Goal: Information Seeking & Learning: Understand process/instructions

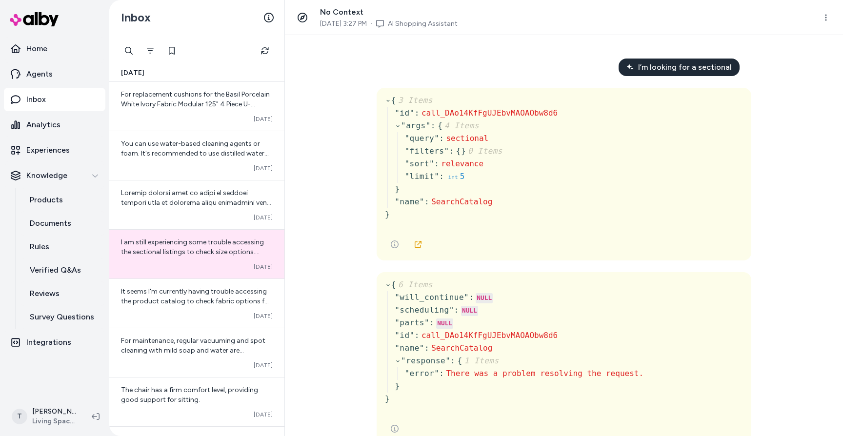
click at [344, 146] on div "I’m looking for a sectional { 3 Items " id " : call_DAo14KfFgUJEbvMAOAObw8d6 " …" at bounding box center [564, 235] width 558 height 401
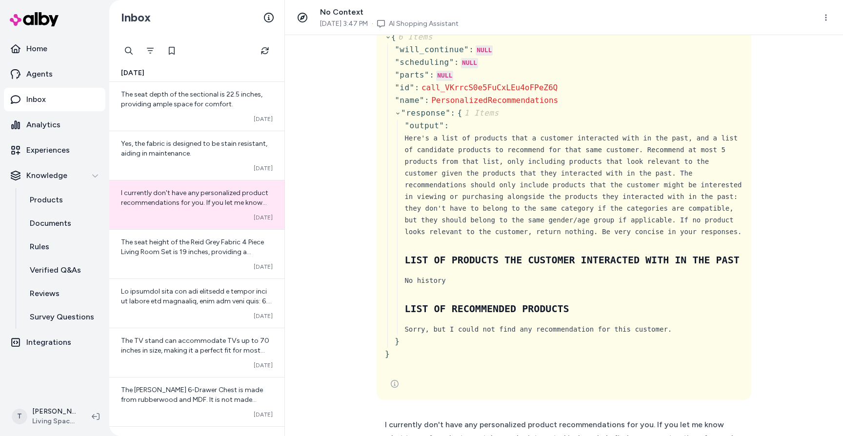
scroll to position [190, 0]
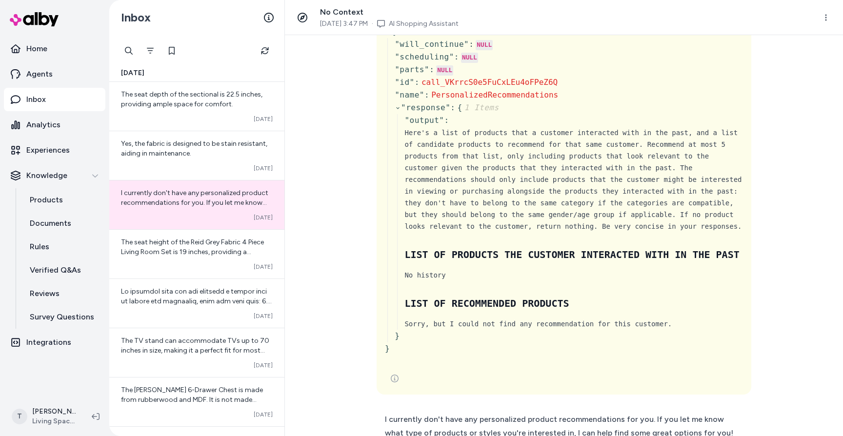
click at [342, 170] on div "Curated products for me. { 3 Items " id " : call_VKrrcS0e5FuCxLEu4oFPeZ6Q " arg…" at bounding box center [564, 235] width 558 height 401
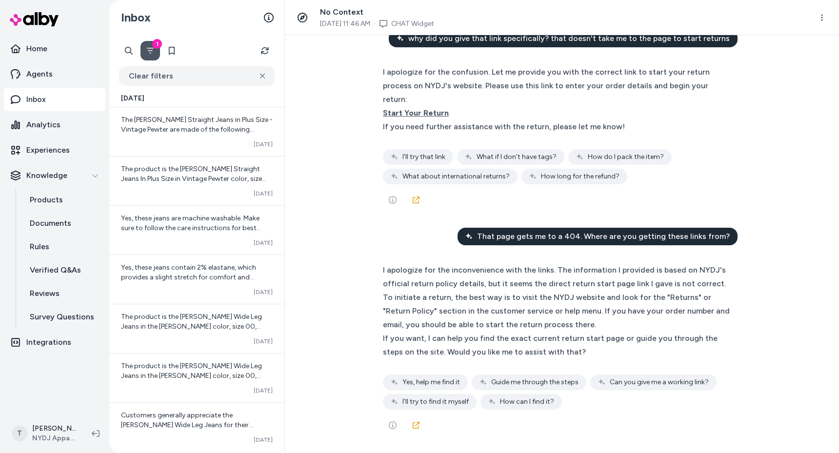
scroll to position [36669, 0]
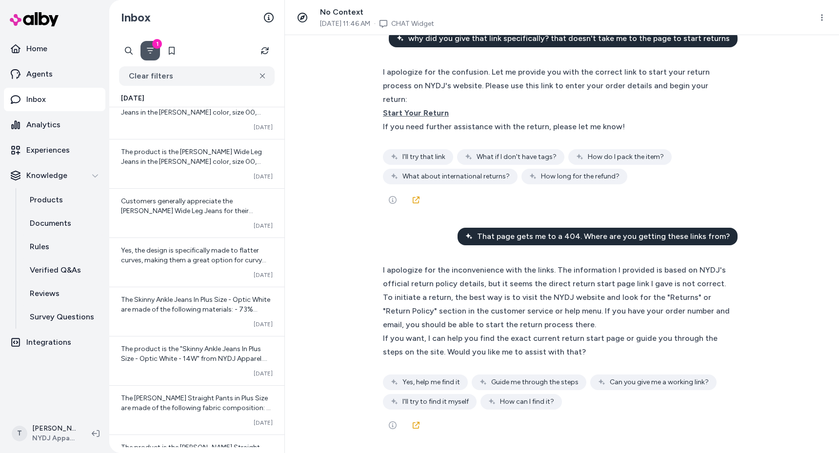
scroll to position [37105, 0]
click at [476, 106] on div "I apologize for the confusion. Let me provide you with the correct link to star…" at bounding box center [557, 85] width 349 height 41
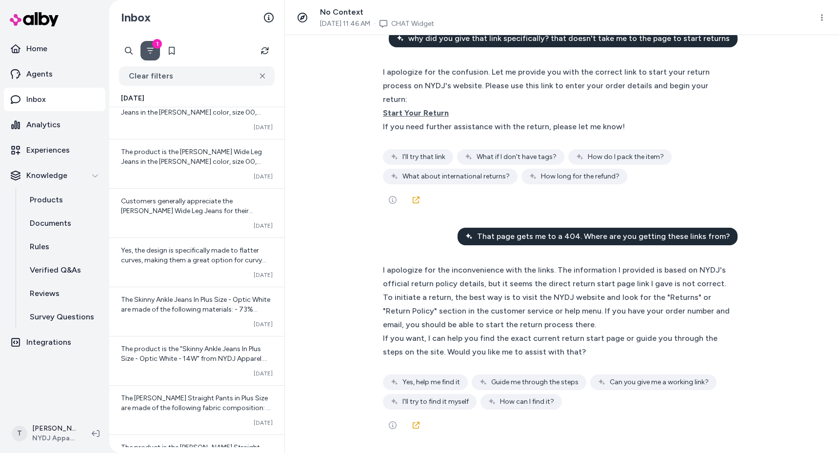
scroll to position [35747, 0]
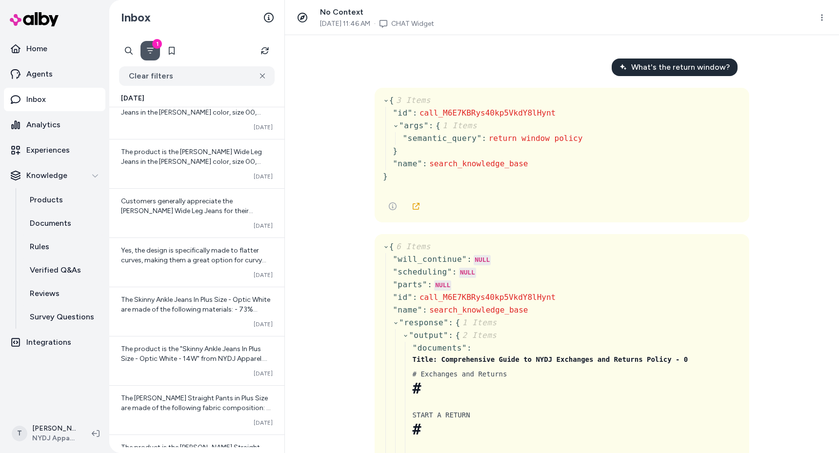
click at [639, 160] on div "{ 3 Items " id " : call_M6E7KBRys40kp5VkdY8lHynt " args " : { 1 Items " semanti…" at bounding box center [562, 142] width 358 height 97
click at [639, 166] on div "{ 3 Items " id " : call_M6E7KBRys40kp5VkdY8lHynt " args " : { 1 Items " semanti…" at bounding box center [562, 142] width 358 height 97
